Goal: Task Accomplishment & Management: Use online tool/utility

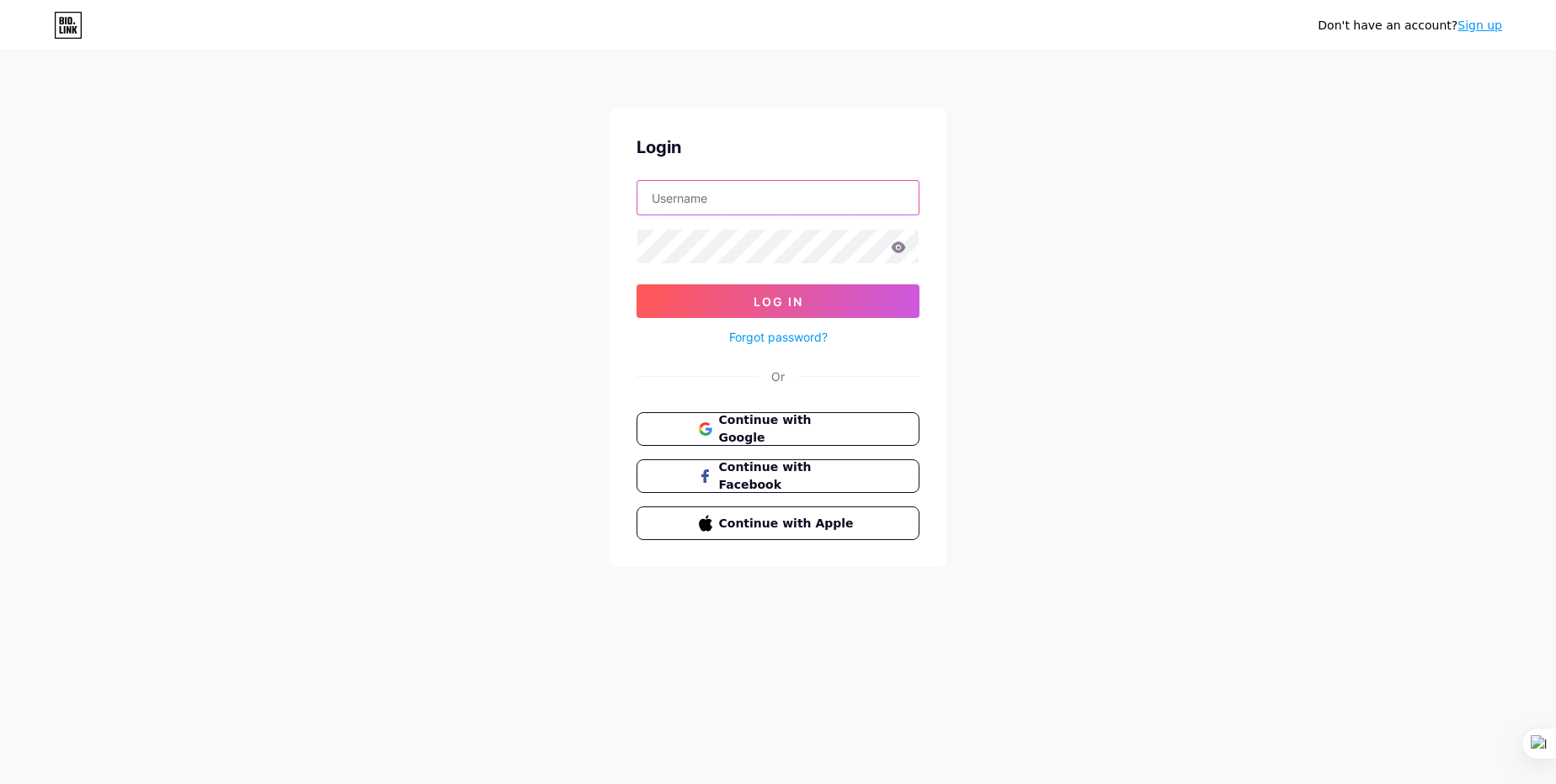
click at [708, 200] on input "text" at bounding box center [778, 197] width 281 height 33
click at [1149, 398] on div "Don't have an account? Sign up Login Log In Forgot password? Or Continue with G…" at bounding box center [778, 310] width 1556 height 621
click at [678, 205] on input "text" at bounding box center [778, 197] width 281 height 33
type input "maidqatarsolutions@gmail.com"
click at [705, 201] on input "maidqatarsolutions@gmail.com" at bounding box center [778, 197] width 281 height 33
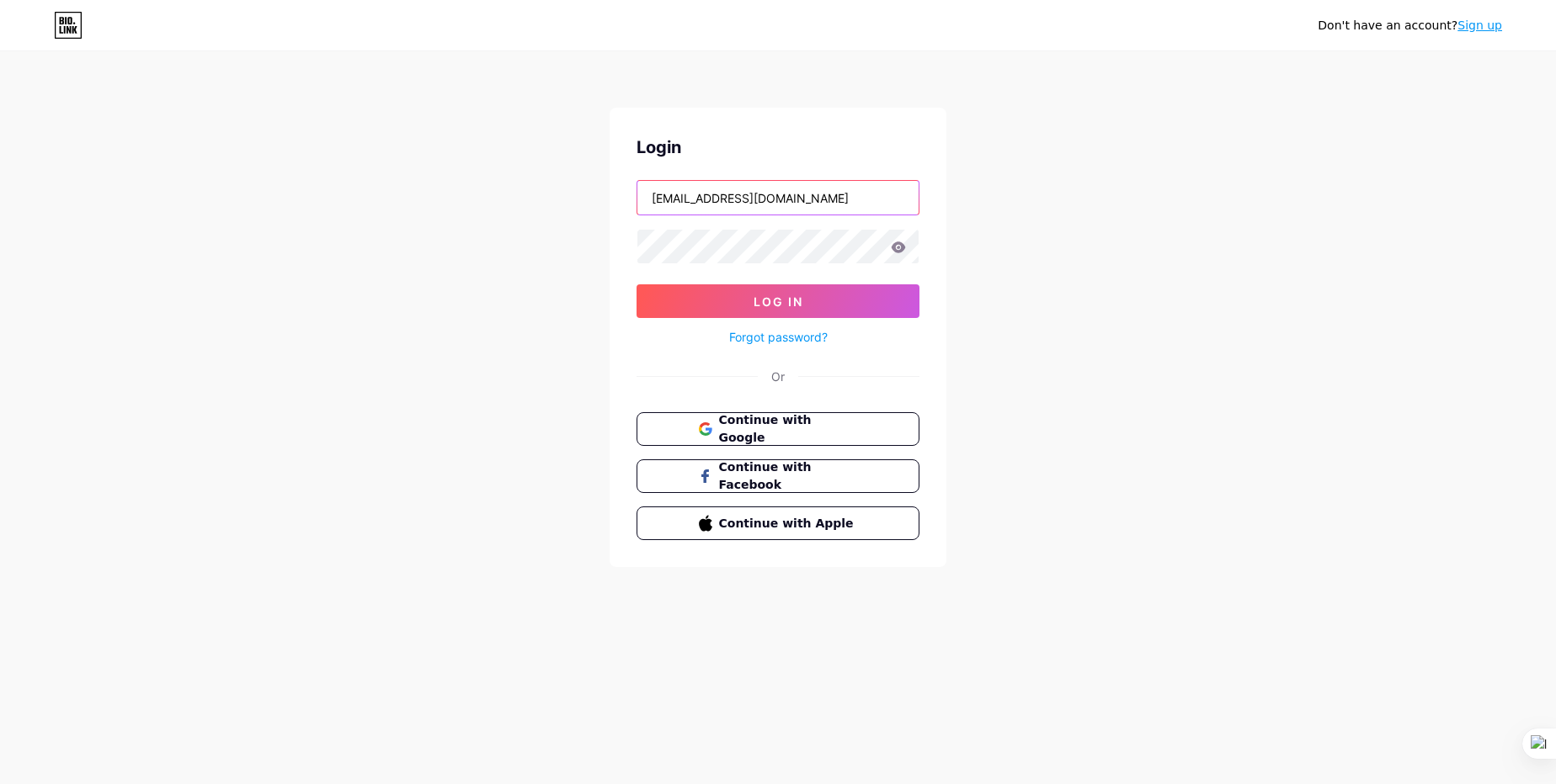
click at [705, 201] on input "maidqatarsolutions@gmail.com" at bounding box center [778, 197] width 281 height 33
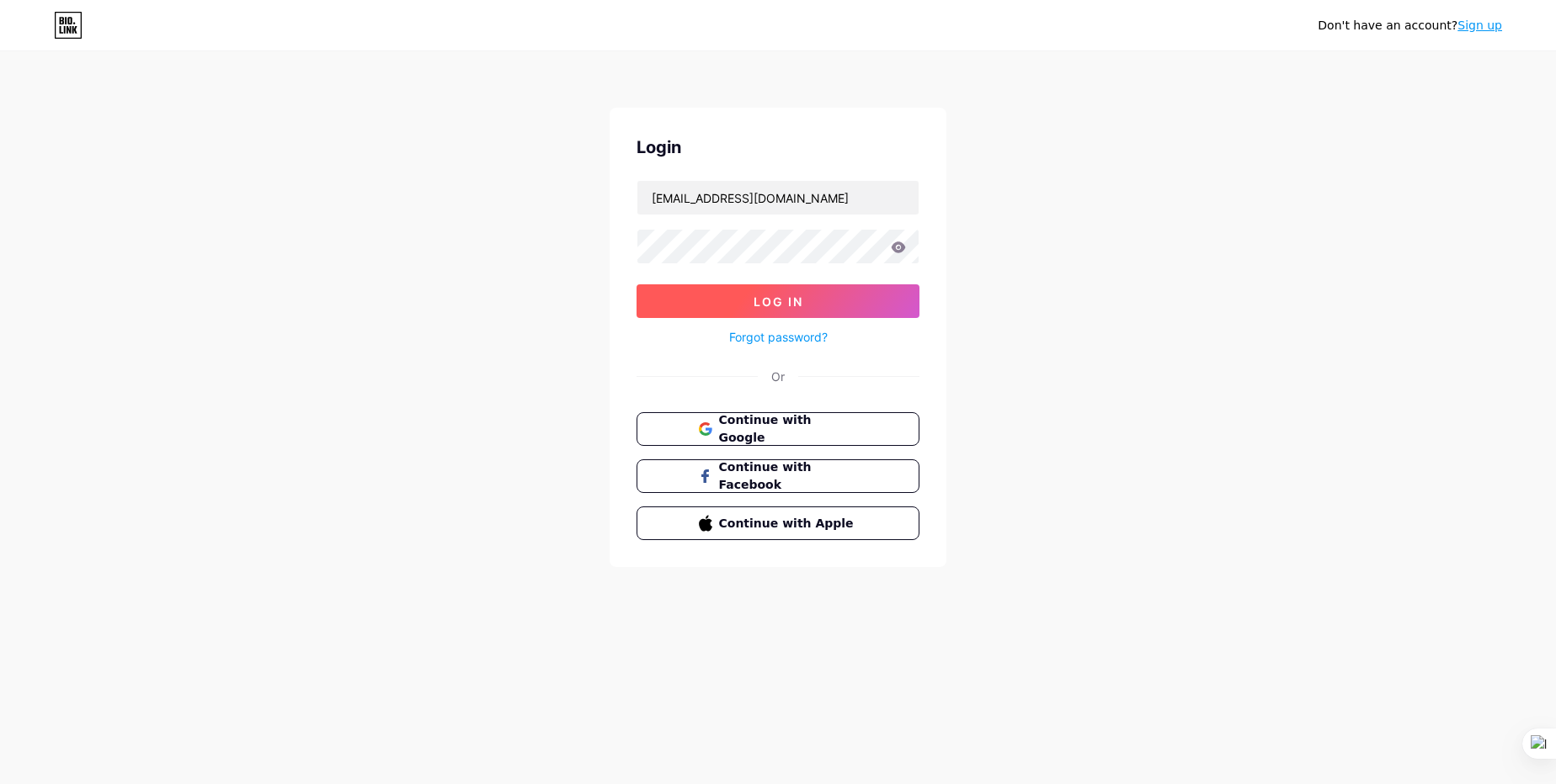
click at [777, 301] on span "Log In" at bounding box center [778, 301] width 50 height 14
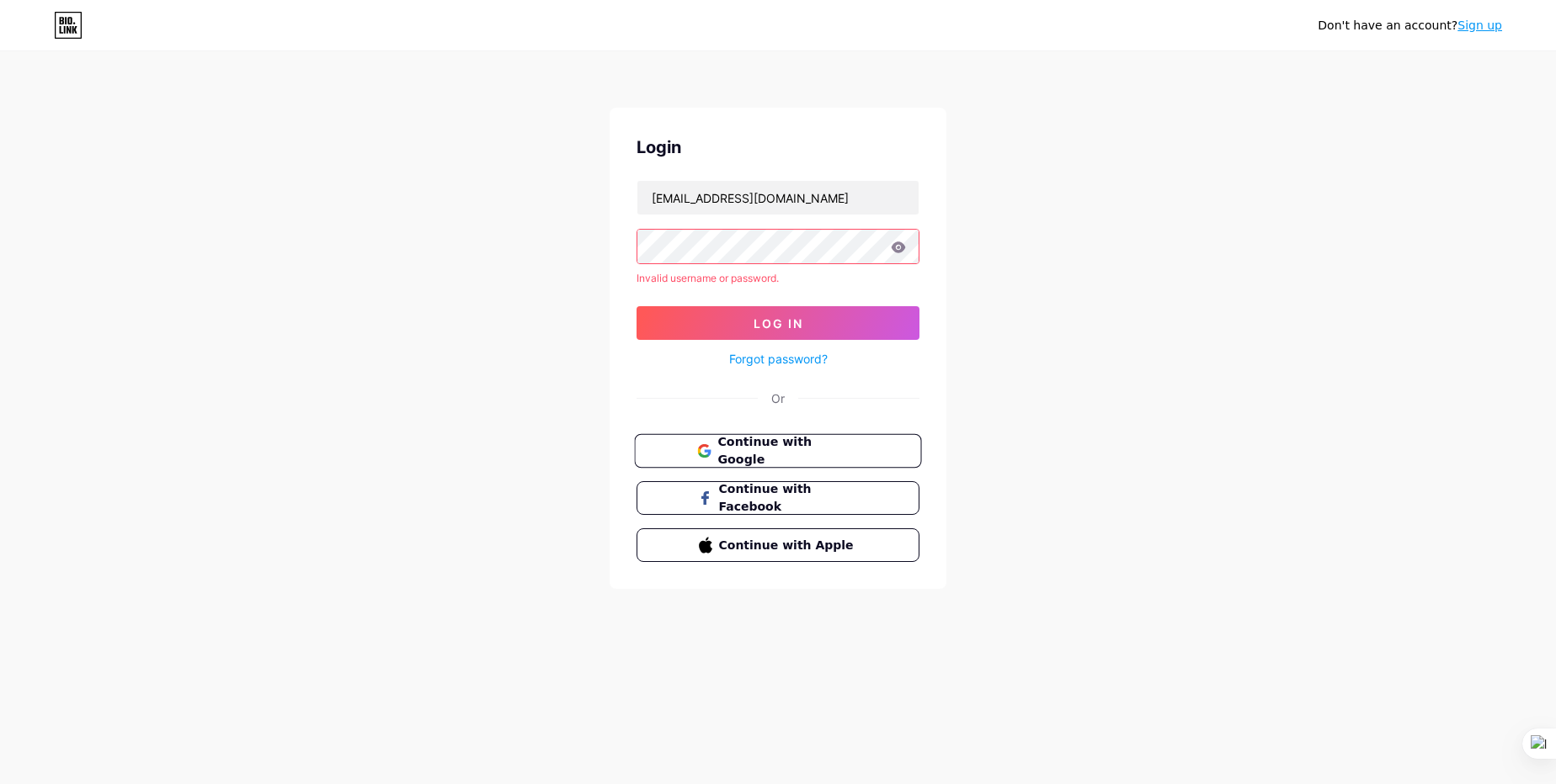
click at [759, 448] on span "Continue with Google" at bounding box center [787, 451] width 140 height 36
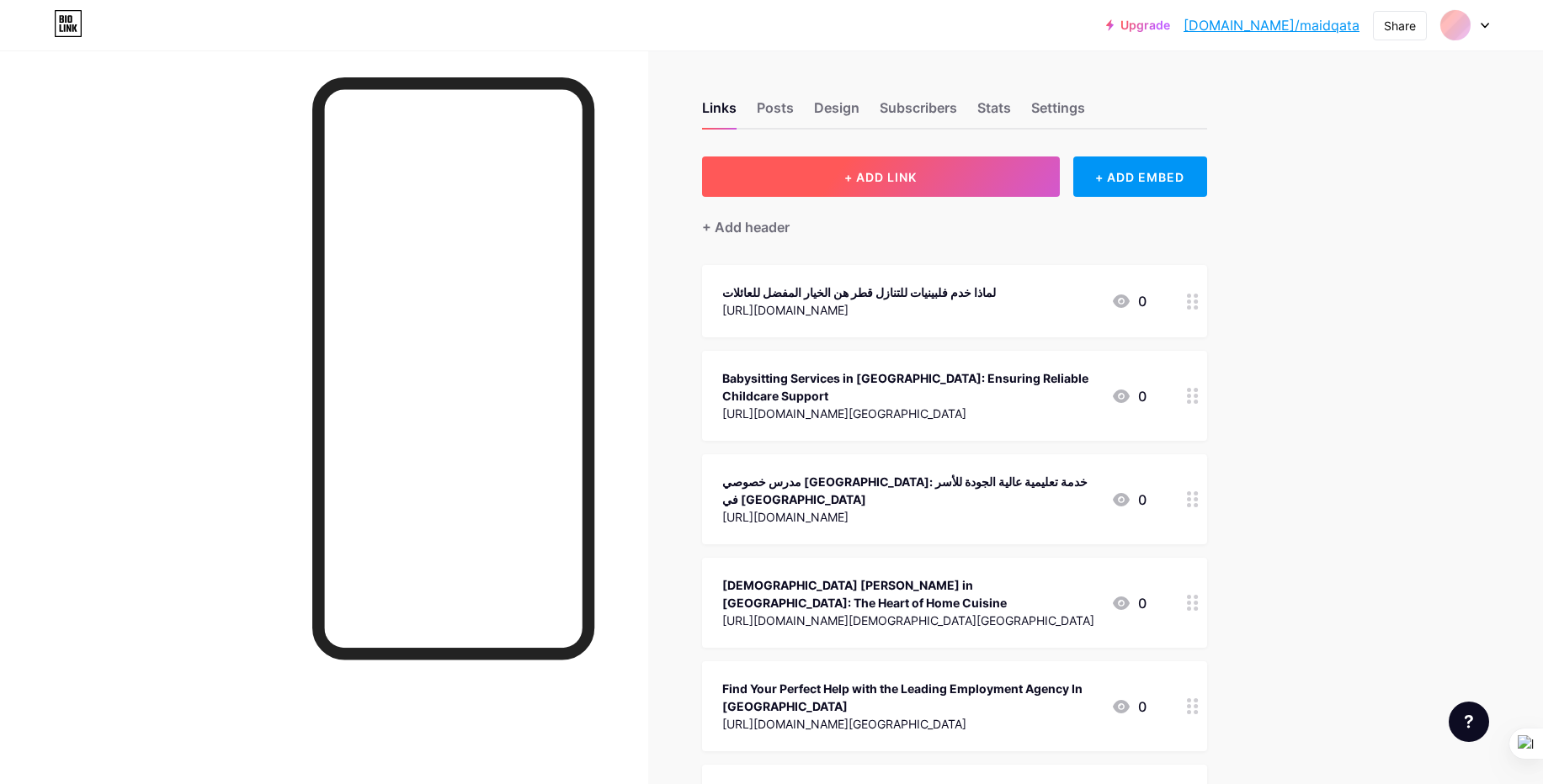
click at [888, 178] on span "+ ADD LINK" at bounding box center [881, 176] width 73 height 14
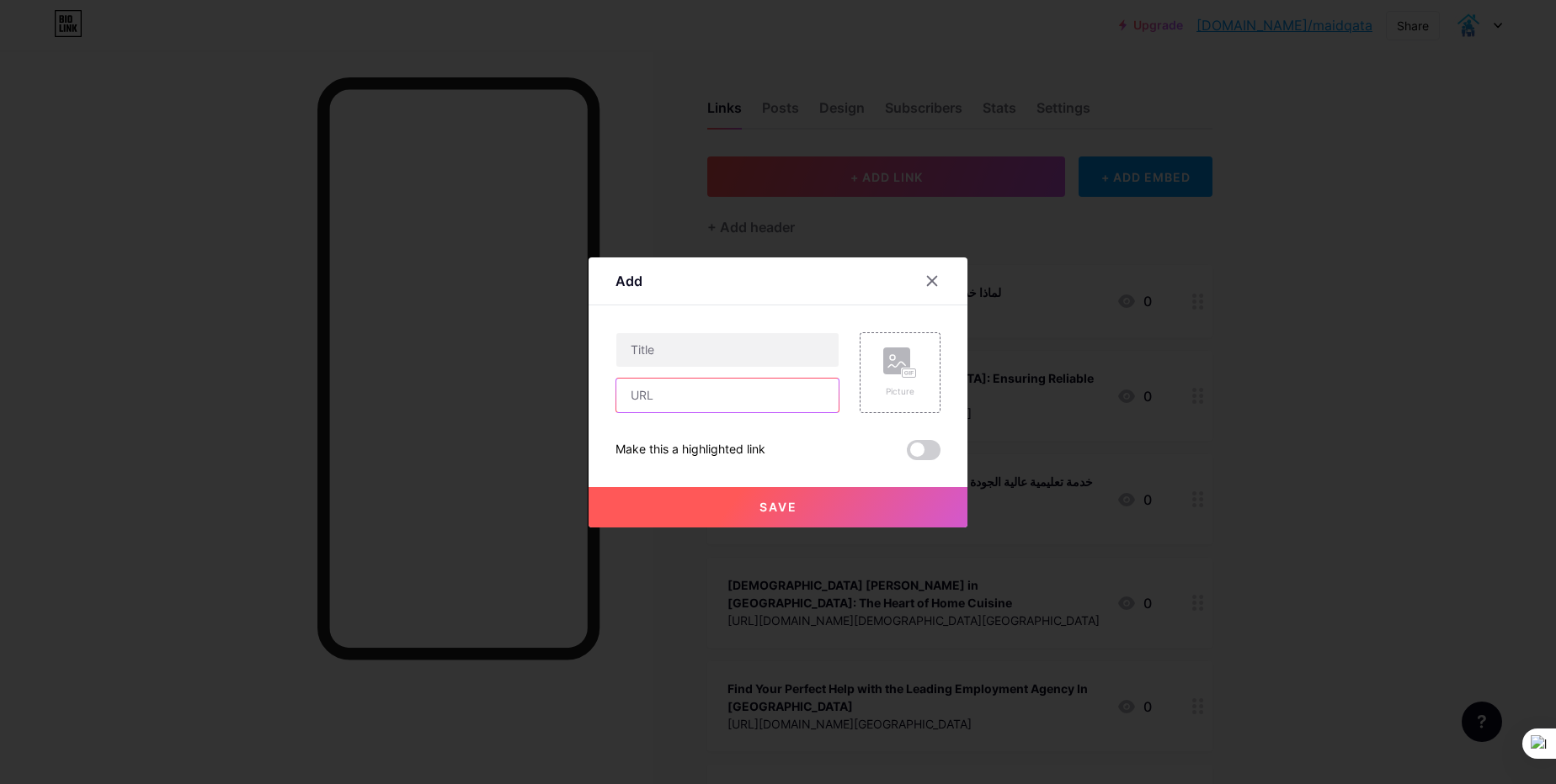
click at [673, 402] on input "text" at bounding box center [727, 395] width 222 height 33
paste input "[URL][DOMAIN_NAME]?"
type input "[URL][DOMAIN_NAME]?"
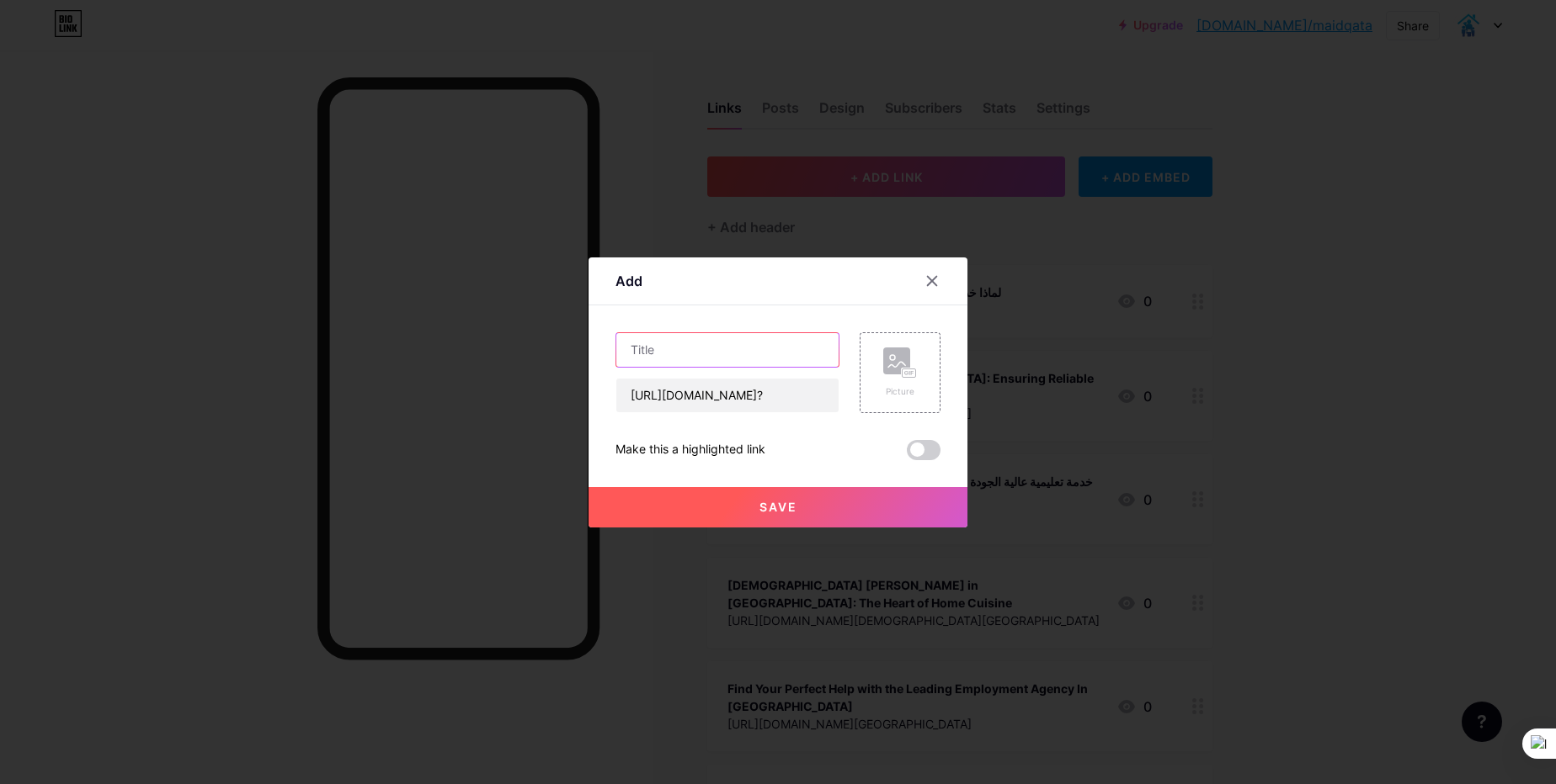
click at [684, 348] on input "text" at bounding box center [727, 349] width 222 height 33
paste input "هل تريدني أزودك بنصوص دعائية قصيرة أو عبارات جذابة لترويج هذه الخدمات أيضاً؟.jpg"
type input "هل تريدني أزودك بنصوص دعائية قصيرة أو عبارات جذابة لترويج هذه الخدمات أيضاً؟.jpg"
click at [785, 517] on button "Save" at bounding box center [778, 507] width 379 height 40
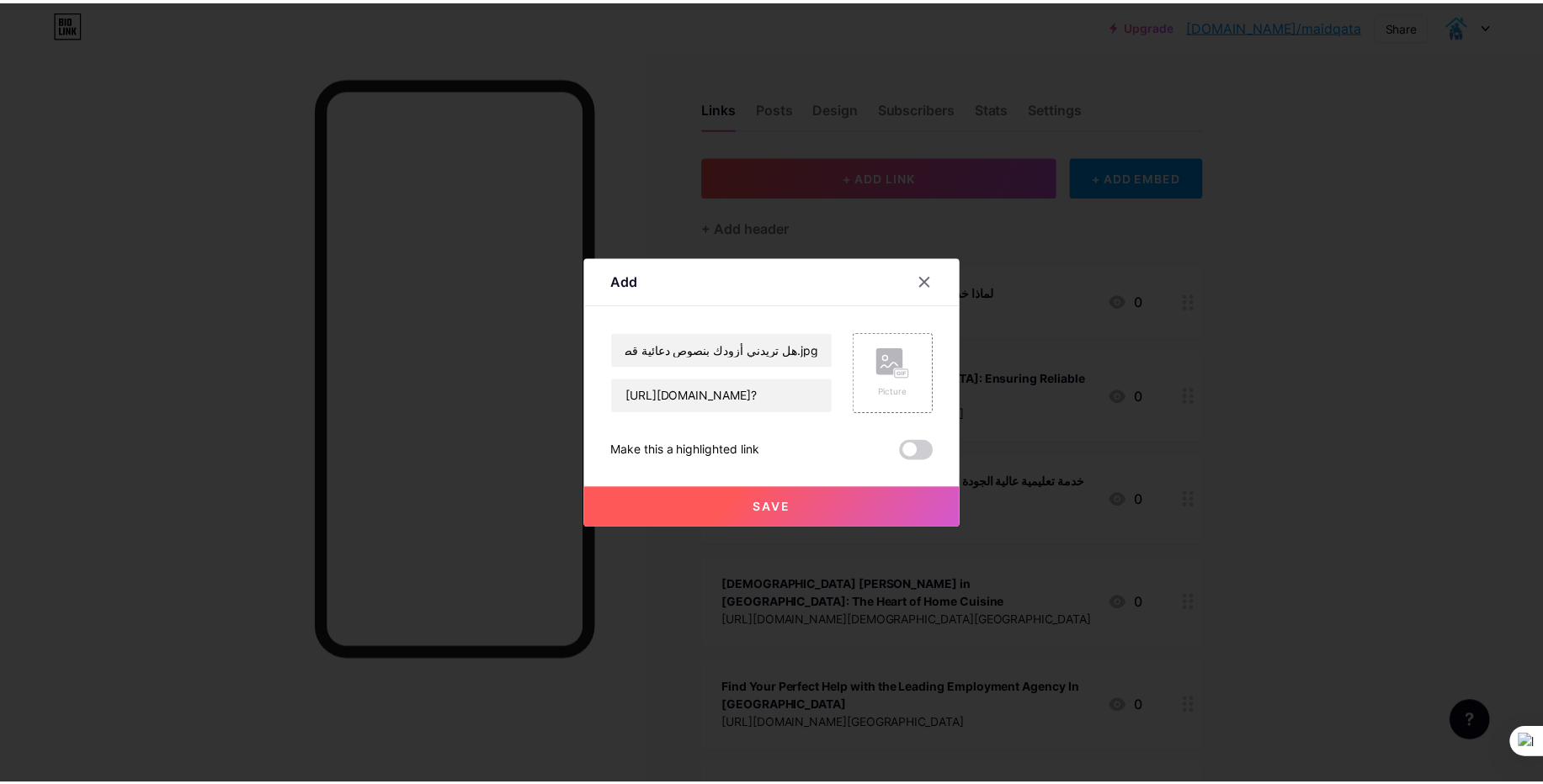
scroll to position [0, 0]
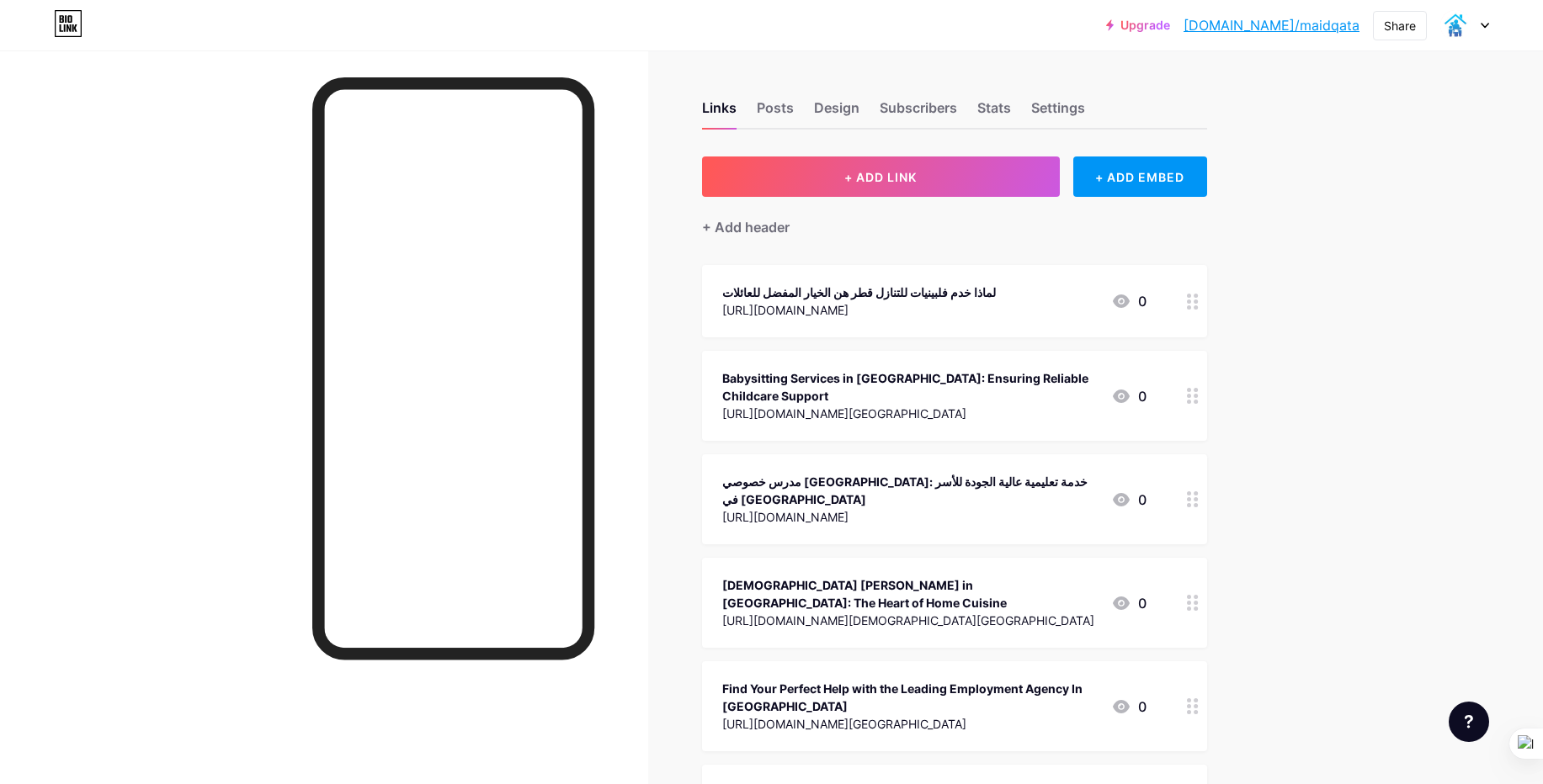
click at [1294, 32] on link "[DOMAIN_NAME]/maidqata" at bounding box center [1272, 25] width 176 height 20
